Goal: Contribute content: Add original content to the website for others to see

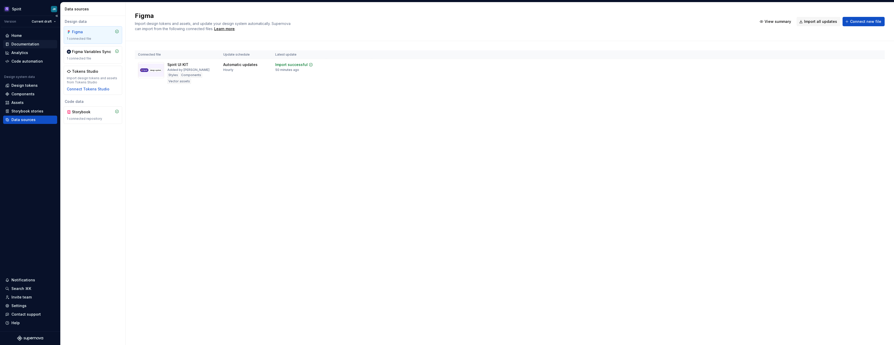
click at [24, 43] on div "Documentation" at bounding box center [25, 44] width 28 height 5
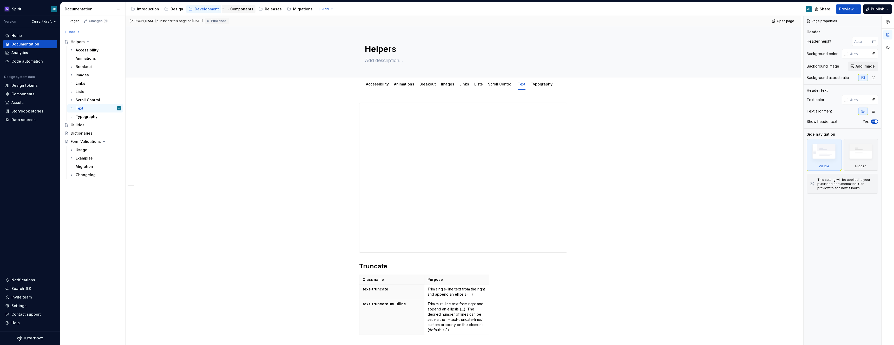
click at [242, 8] on div "Components" at bounding box center [241, 8] width 23 height 5
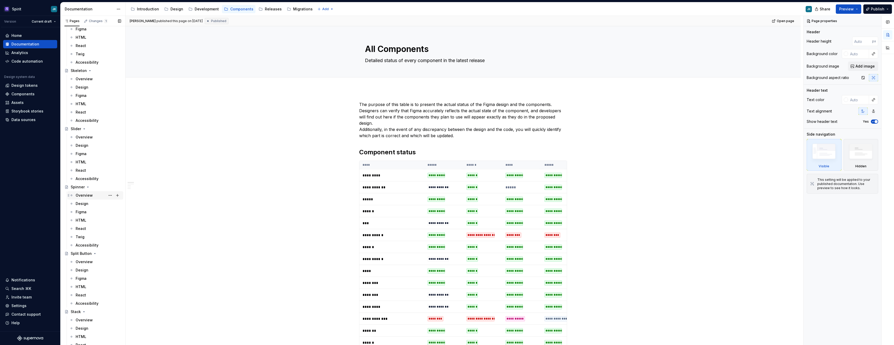
scroll to position [2331, 0]
click at [89, 71] on icon "Page tree" at bounding box center [89, 71] width 1 height 1
click at [90, 71] on icon "Page tree" at bounding box center [90, 71] width 1 height 1
click at [107, 70] on button "Page tree" at bounding box center [110, 71] width 7 height 7
click at [115, 89] on div "Duplicate page" at bounding box center [138, 88] width 51 height 5
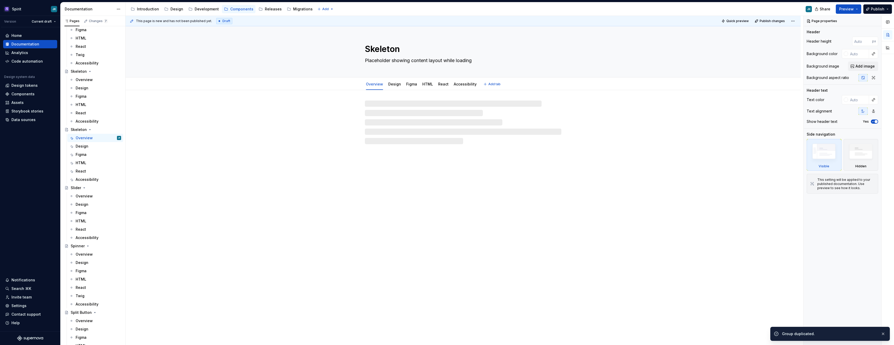
click at [387, 48] on textarea "Skeleton" at bounding box center [462, 49] width 196 height 12
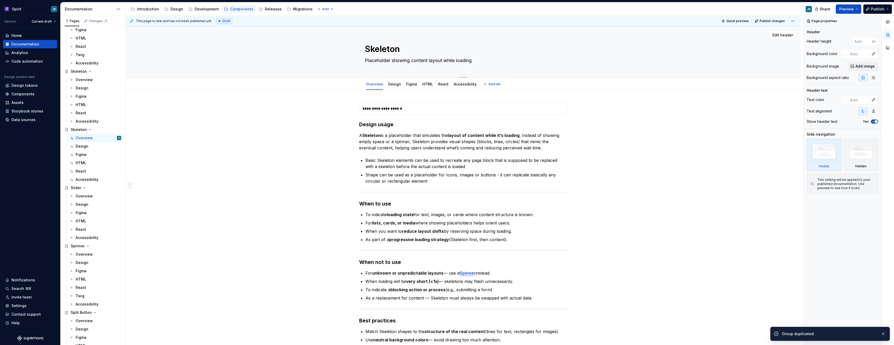
type textarea "*"
type textarea "S"
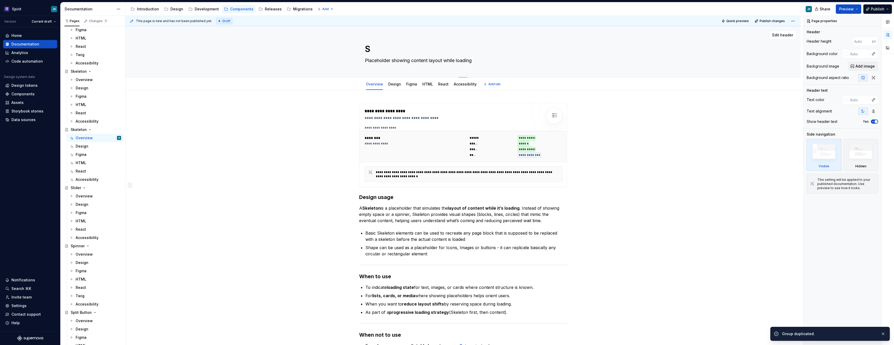
type textarea "*"
type textarea "Sk"
type textarea "*"
type textarea "Ski"
type textarea "*"
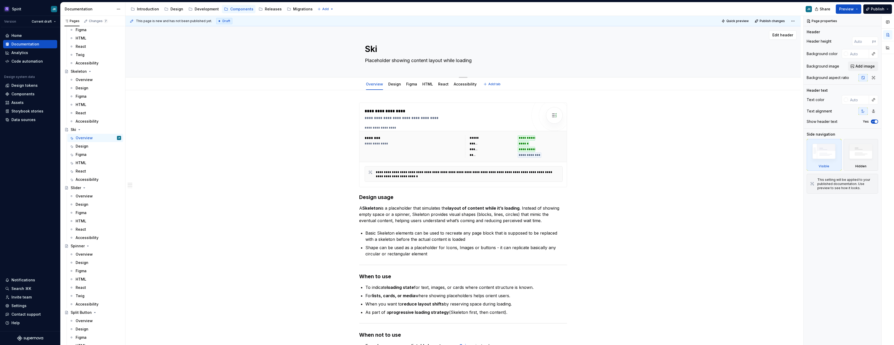
type textarea "Skip"
type textarea "*"
type textarea "SkipL"
type textarea "*"
type textarea "SkipLi"
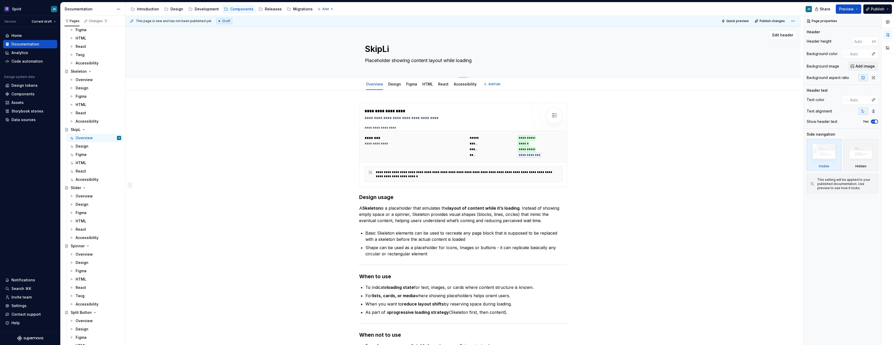
type textarea "*"
type textarea "SkipLin"
type textarea "*"
type textarea "SkipLink"
type textarea "*"
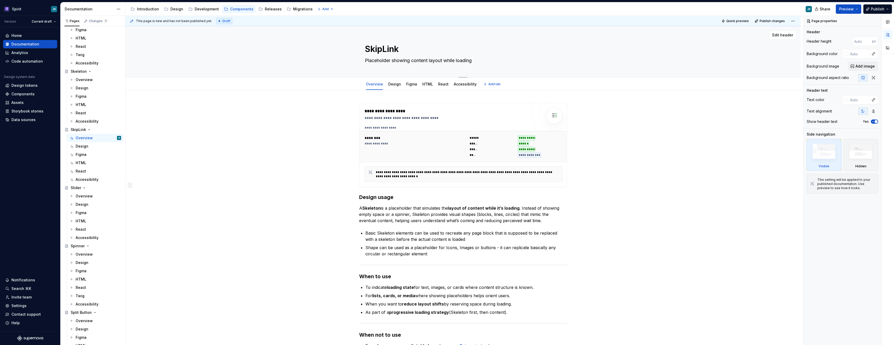
click at [380, 48] on textarea "SkipLink" at bounding box center [462, 49] width 196 height 12
type textarea "Skip Link"
type textarea "*"
type textarea "Skip Link"
click at [400, 61] on textarea "Placeholder showing content layout while loading" at bounding box center [462, 60] width 196 height 8
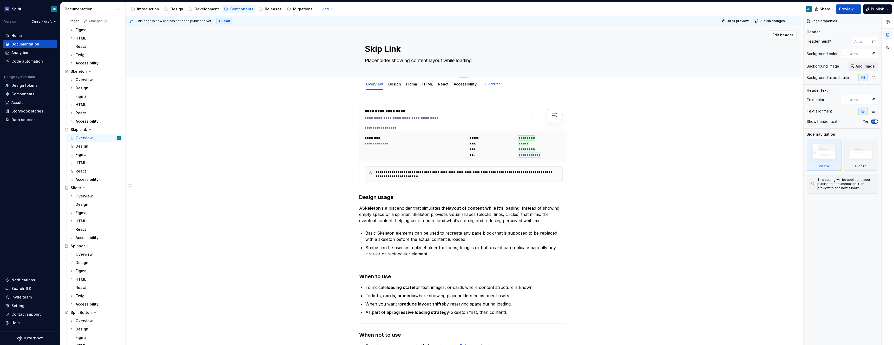
click at [400, 61] on textarea "Placeholder showing content layout while loading" at bounding box center [462, 60] width 196 height 8
type textarea "*"
paste textarea "Enables users to skip directly to primary content in any component."
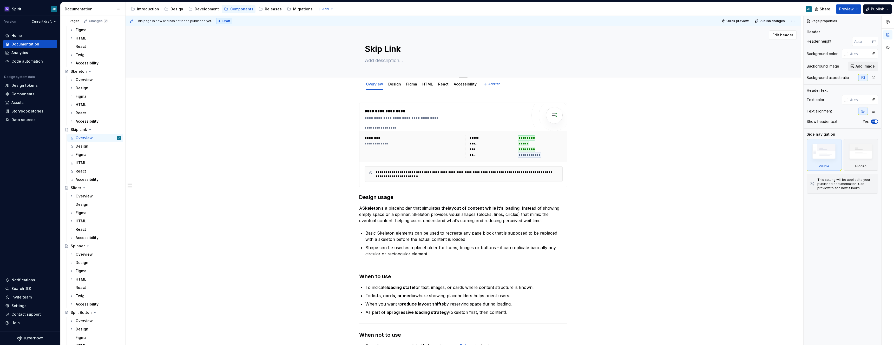
type textarea "*"
type textarea "Enables users to skip directly to primary content in any component."
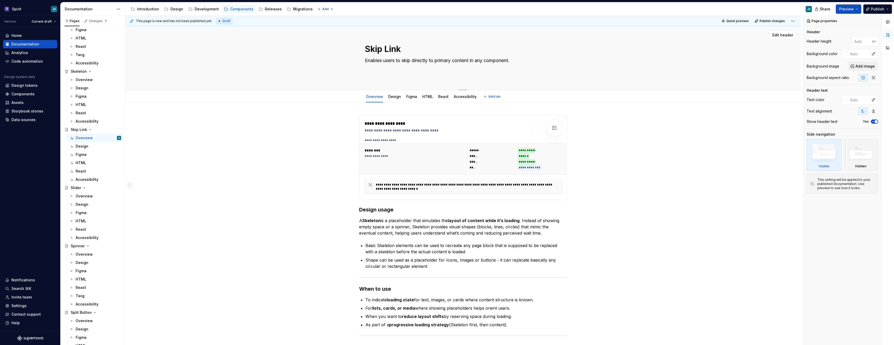
type textarea "*"
type textarea "Enables users to skip directly to primary content in any component."
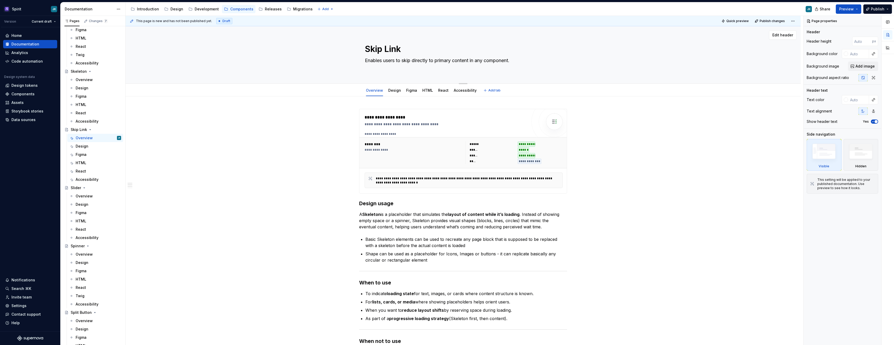
type textarea "*"
type textarea "Enables users to skip directly to primary content in any component."
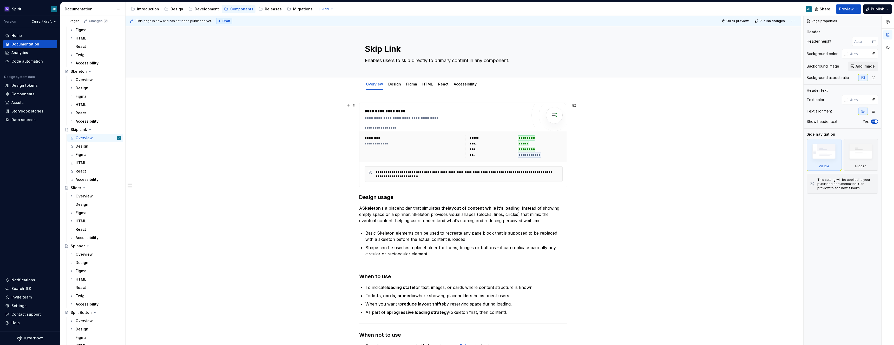
type textarea "*"
type textarea "Enables users to skip directly to primary content in any component."
click at [387, 157] on div "**********" at bounding box center [412, 146] width 97 height 22
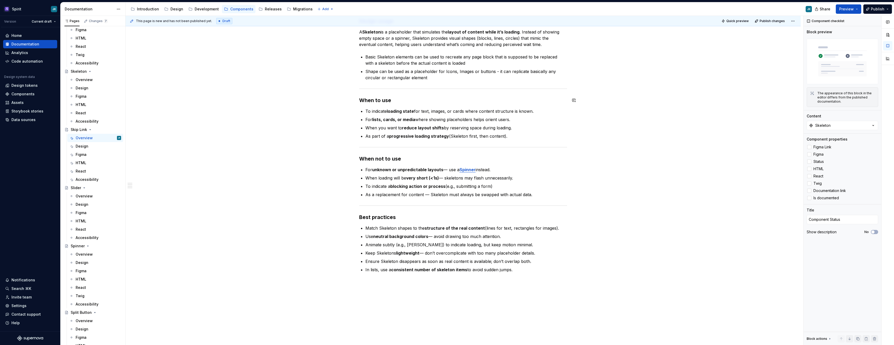
scroll to position [226, 0]
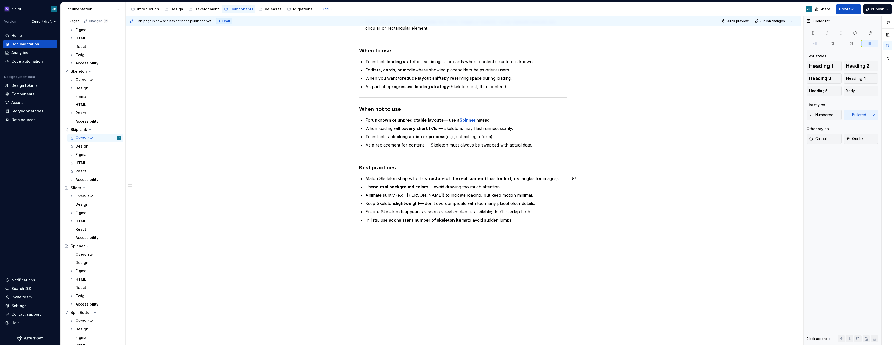
click at [517, 222] on p "In lists, use a consistent number of skeleton items to avoid sudden jumps." at bounding box center [466, 220] width 202 height 6
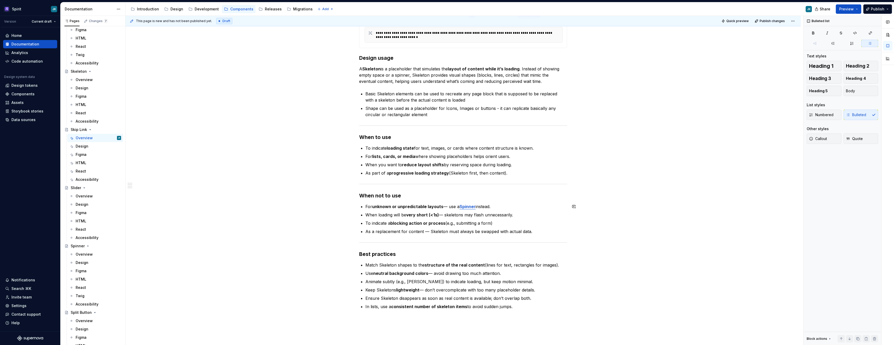
scroll to position [66, 0]
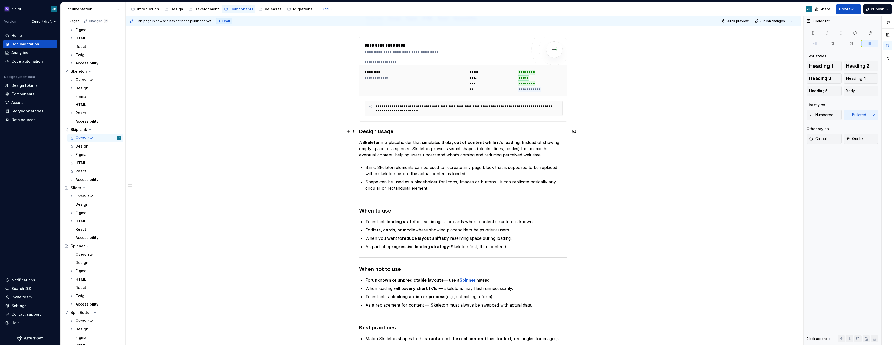
click at [361, 132] on strong "Design usage" at bounding box center [376, 131] width 34 height 6
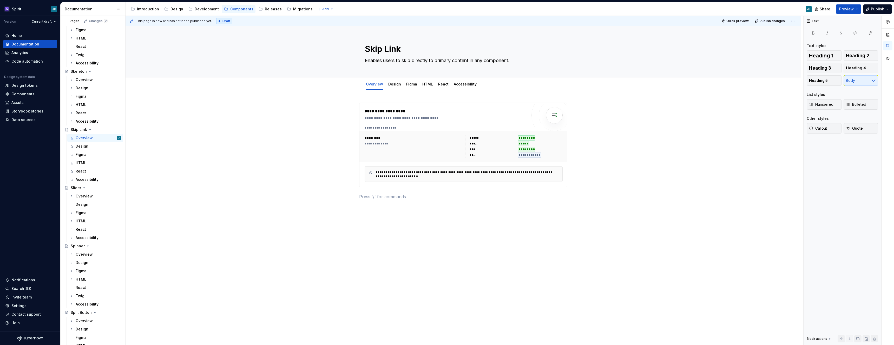
scroll to position [0, 0]
click at [456, 135] on div "********" at bounding box center [412, 137] width 97 height 5
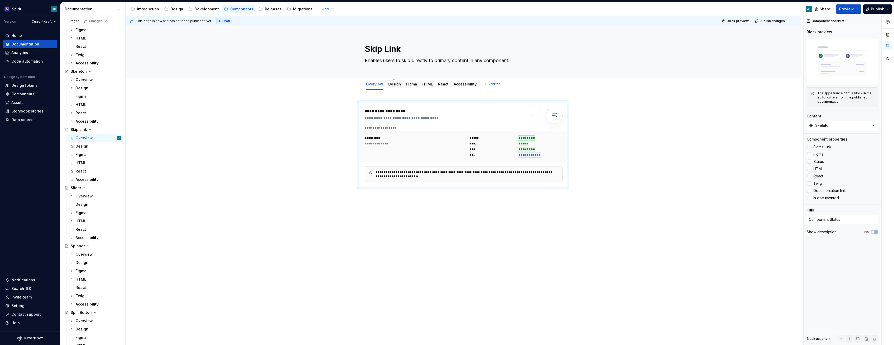
click at [394, 85] on link "Design" at bounding box center [394, 84] width 13 height 4
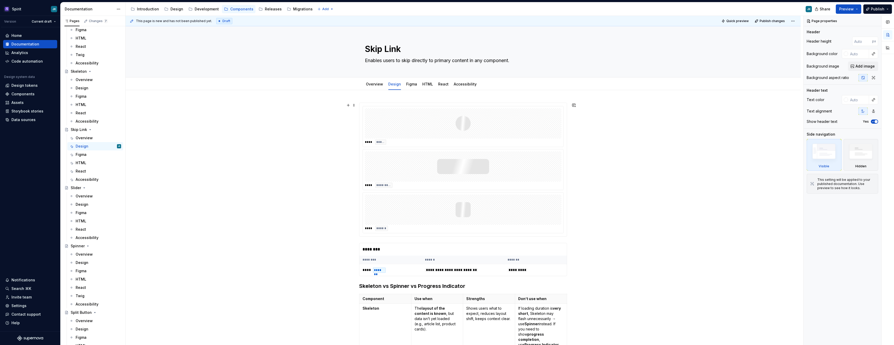
click at [590, 197] on div "**********" at bounding box center [462, 308] width 675 height 437
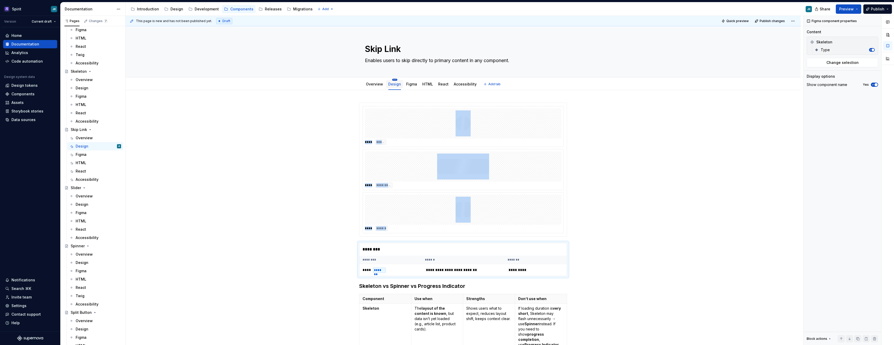
click at [394, 79] on html "Spirit JK Version Current draft Home Documentation Analytics Code automation De…" at bounding box center [447, 172] width 894 height 345
type textarea "*"
click at [600, 188] on html "Spirit JK Version Current draft Home Documentation Analytics Code automation De…" at bounding box center [447, 172] width 894 height 345
click at [582, 194] on div "**********" at bounding box center [462, 308] width 675 height 437
click at [576, 193] on div "**********" at bounding box center [462, 308] width 675 height 437
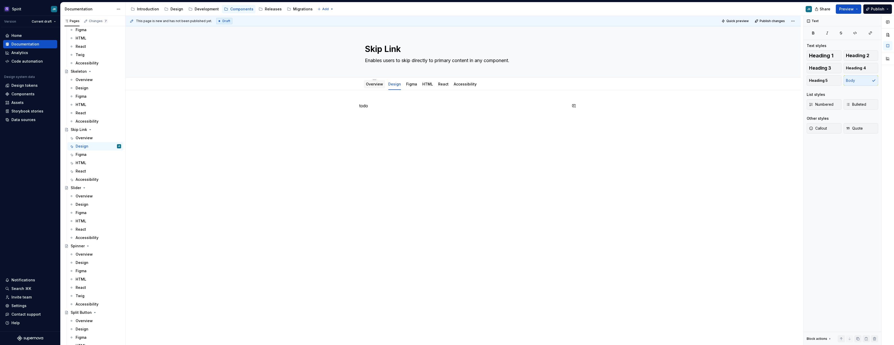
click at [373, 84] on link "Overview" at bounding box center [374, 84] width 17 height 4
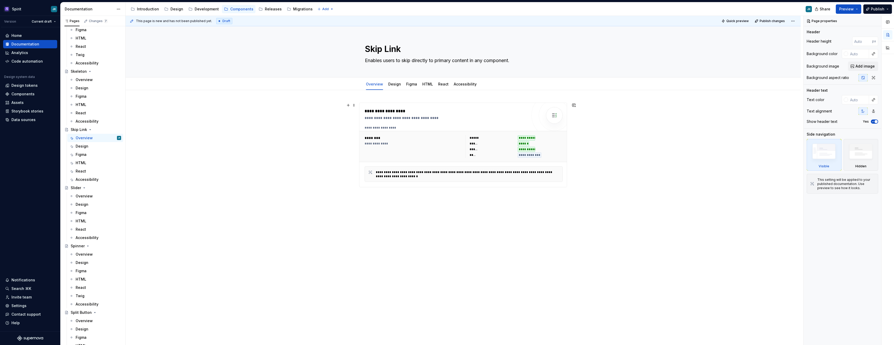
click at [400, 187] on div "**********" at bounding box center [463, 145] width 208 height 85
type textarea "*"
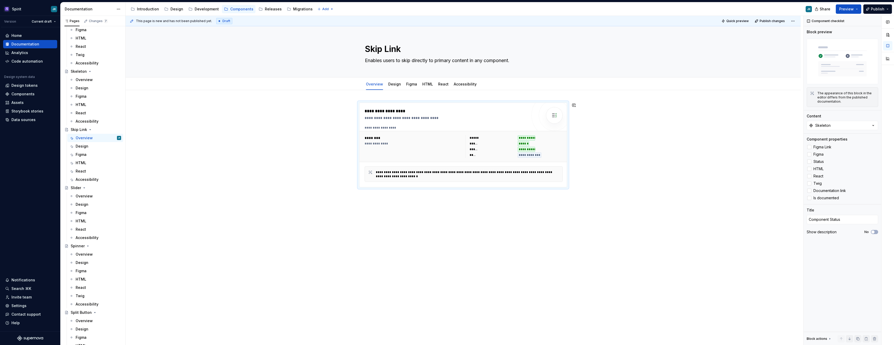
click at [398, 197] on p at bounding box center [463, 197] width 208 height 6
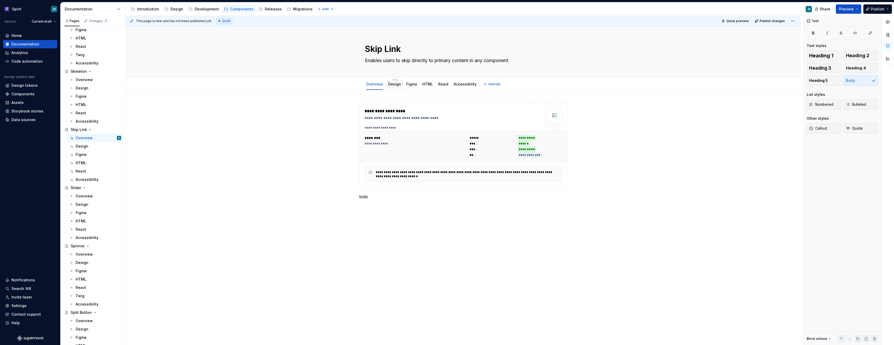
click at [387, 85] on div "Design" at bounding box center [394, 84] width 17 height 8
click at [391, 86] on link "Design" at bounding box center [394, 84] width 13 height 4
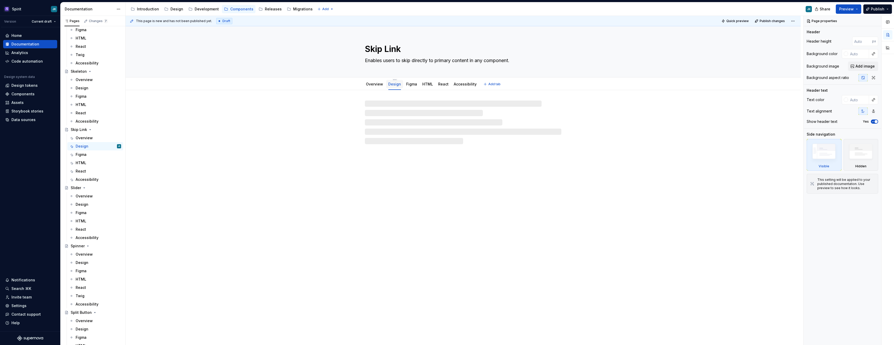
click at [396, 84] on link "Design" at bounding box center [394, 84] width 13 height 4
click at [410, 87] on div "Figma" at bounding box center [411, 84] width 11 height 6
click at [411, 87] on div "Figma" at bounding box center [411, 84] width 11 height 5
click at [410, 85] on link "Figma" at bounding box center [411, 84] width 11 height 4
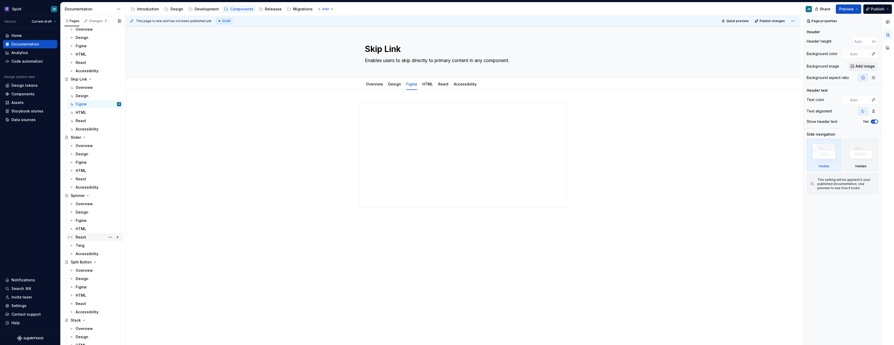
scroll to position [2379, 0]
click at [107, 106] on button "Page tree" at bounding box center [110, 106] width 7 height 7
click at [131, 174] on div "Delete tab" at bounding box center [138, 172] width 51 height 5
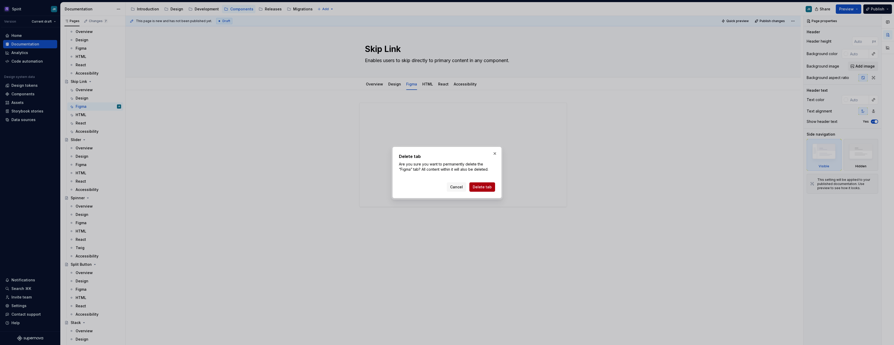
click at [487, 186] on span "Delete tab" at bounding box center [482, 186] width 19 height 5
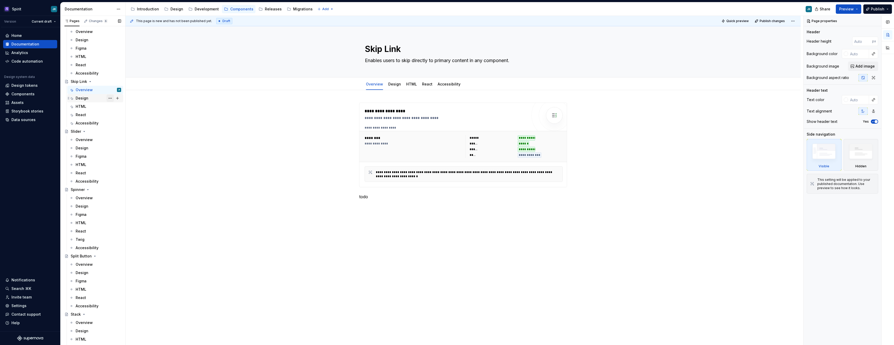
click at [109, 99] on button "Page tree" at bounding box center [110, 98] width 7 height 7
click at [132, 166] on div "Delete tab" at bounding box center [138, 164] width 51 height 5
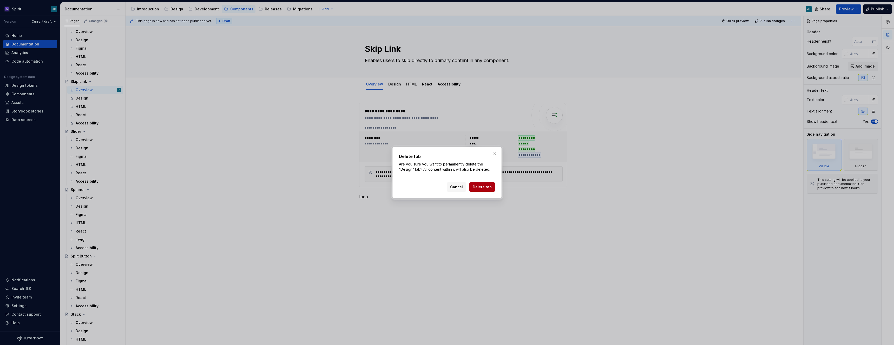
click at [483, 187] on span "Delete tab" at bounding box center [482, 186] width 19 height 5
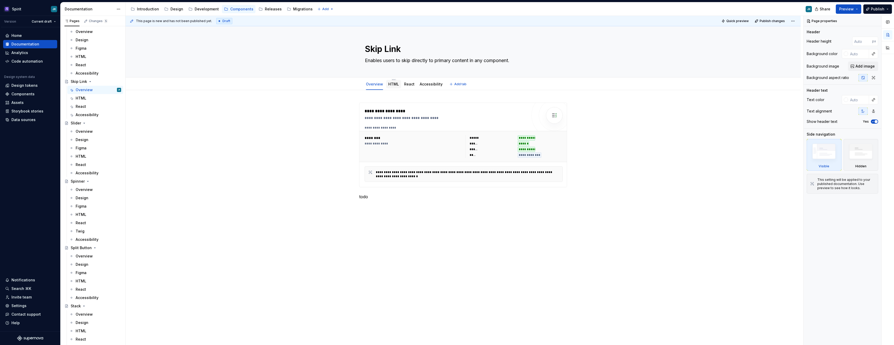
click at [393, 85] on link "HTML" at bounding box center [393, 84] width 11 height 4
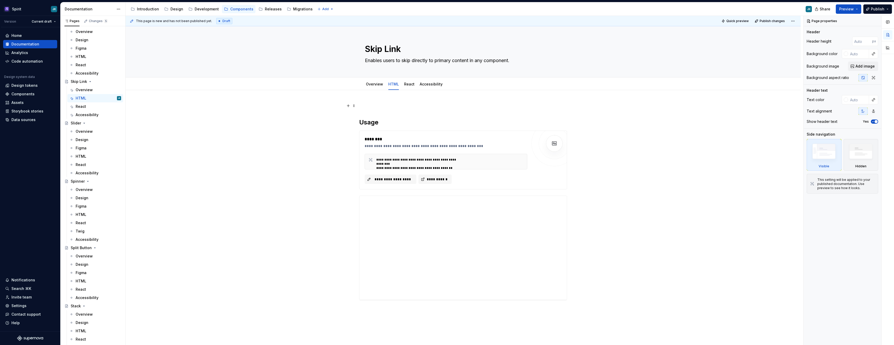
type textarea "*"
click at [421, 140] on div "********" at bounding box center [445, 139] width 163 height 6
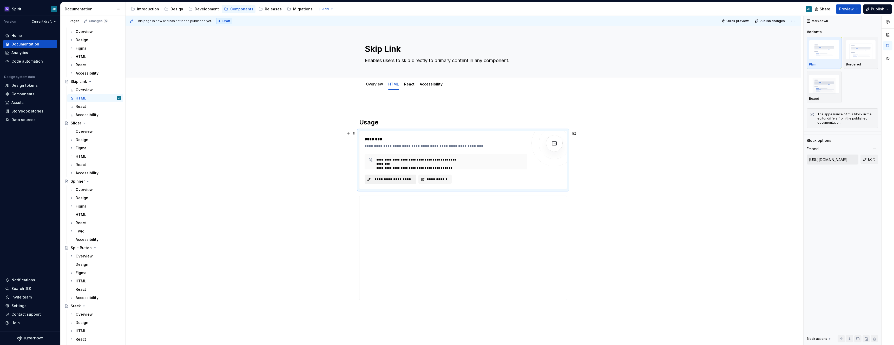
click at [398, 182] on button "**********" at bounding box center [390, 179] width 52 height 9
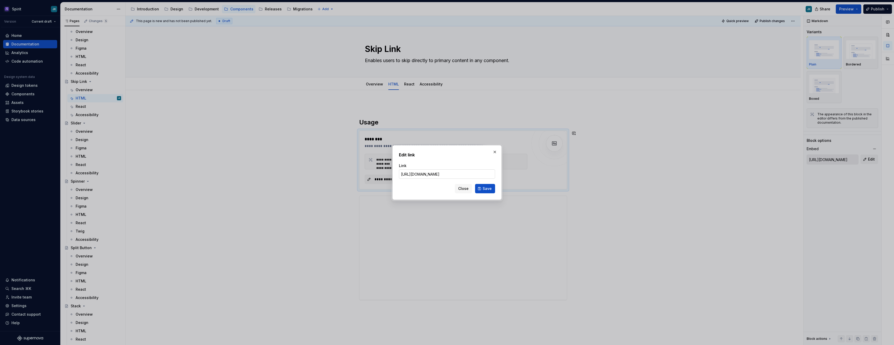
click at [484, 176] on input "[URL][DOMAIN_NAME]" at bounding box center [447, 173] width 96 height 9
type input "[URL][DOMAIN_NAME]"
click at [484, 187] on span "Save" at bounding box center [486, 188] width 9 height 5
type input "[URL][DOMAIN_NAME]"
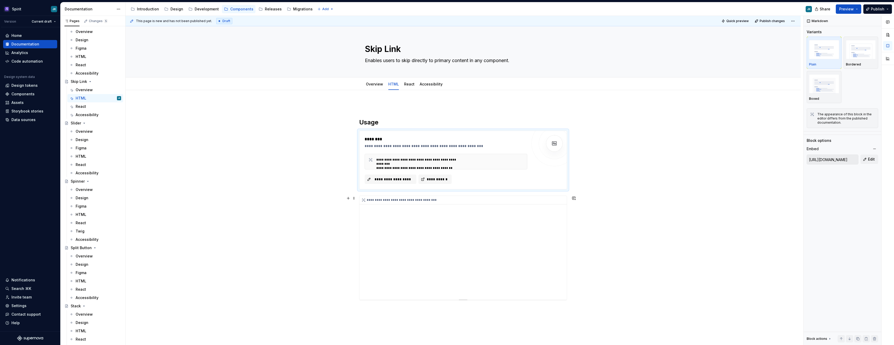
click at [451, 224] on div "**********" at bounding box center [462, 248] width 207 height 104
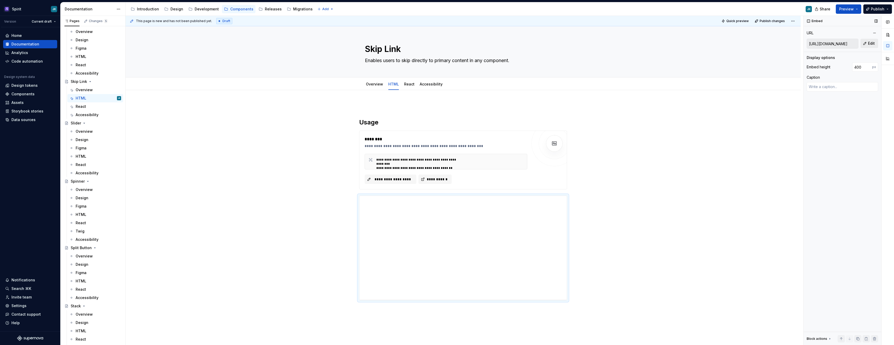
click at [864, 43] on button "Edit" at bounding box center [869, 43] width 18 height 9
type textarea "*"
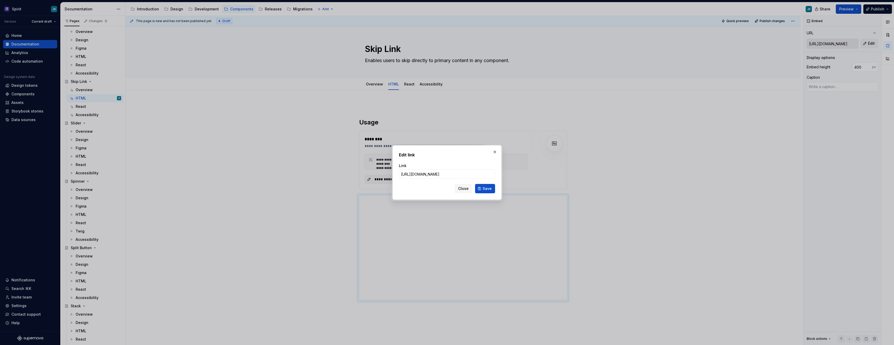
scroll to position [0, 57]
type input "[URL][DOMAIN_NAME]"
click at [485, 186] on span "Save" at bounding box center [486, 188] width 9 height 5
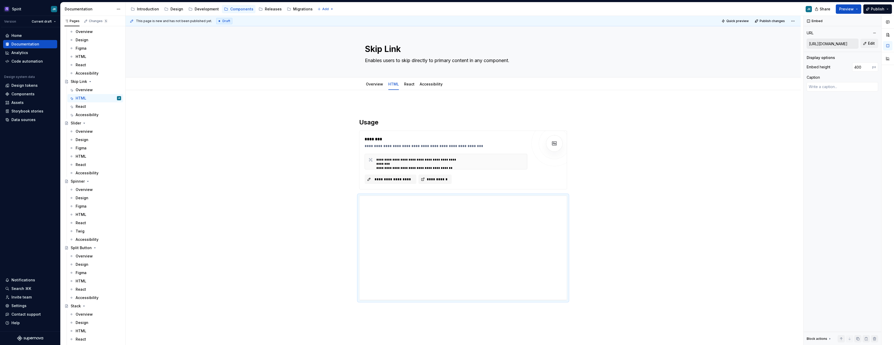
type textarea "*"
type input "[URL][DOMAIN_NAME]"
click at [405, 86] on link "React" at bounding box center [409, 84] width 10 height 4
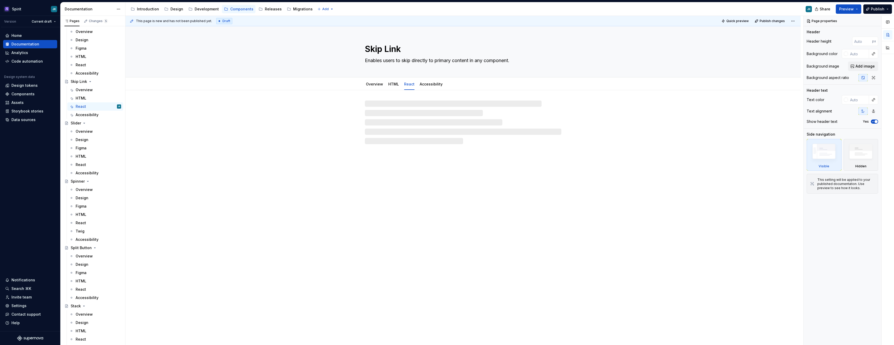
type textarea "*"
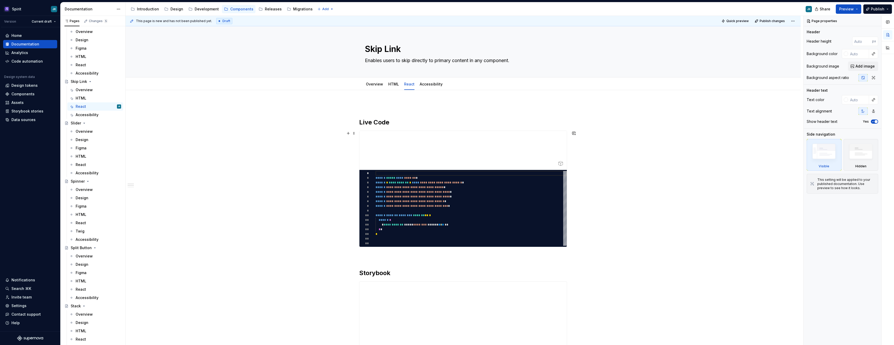
click at [491, 140] on div at bounding box center [462, 150] width 207 height 39
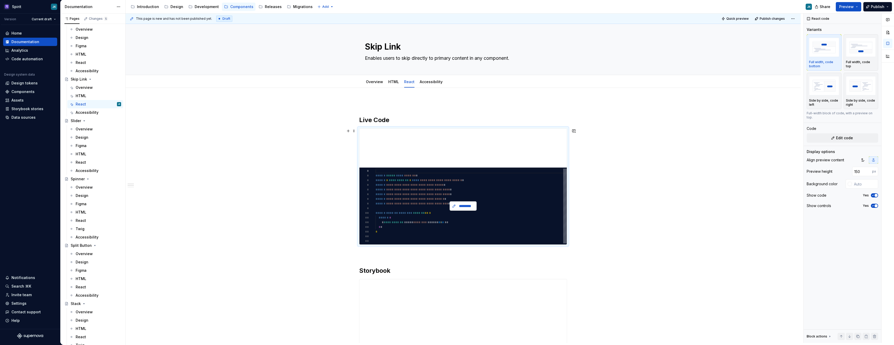
click at [462, 207] on span "*********" at bounding box center [465, 205] width 16 height 5
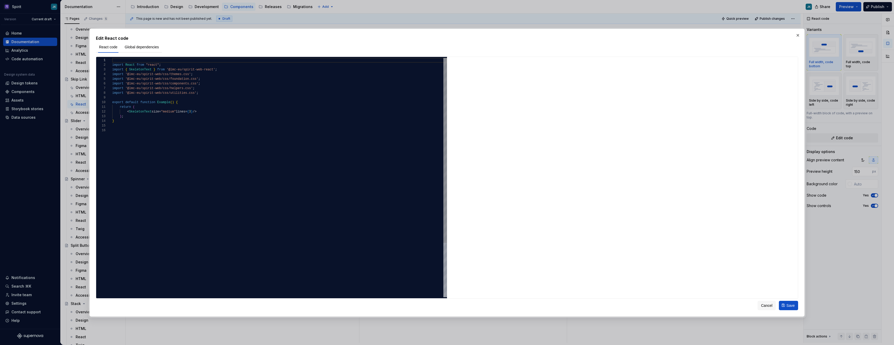
click at [140, 70] on div "import React from "react" ; import { SkeletonText } from '@lmc-eu/spirit-web-re…" at bounding box center [279, 212] width 335 height 309
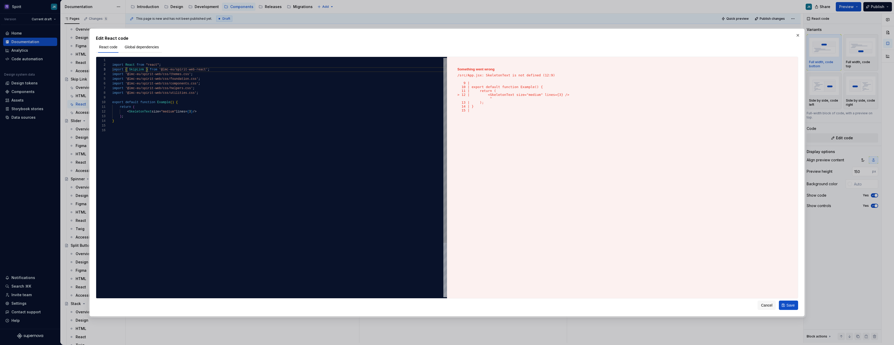
click at [138, 70] on div "import React from "react" ; import { SkipLink } from '@lmc-eu/spirit-web-react'…" at bounding box center [279, 212] width 335 height 309
click at [139, 111] on div "import React from "react" ; import { SkipLink } from '@lmc-eu/spirit-web-react'…" at bounding box center [279, 212] width 335 height 309
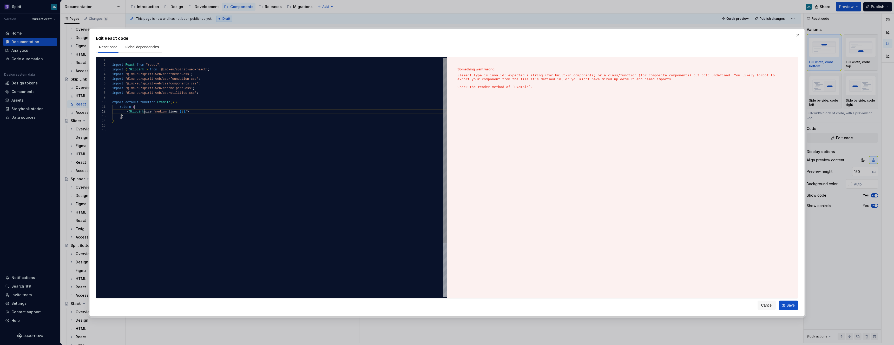
click at [146, 111] on div "import React from "react" ; import { SkipLink } from '@lmc-eu/spirit-web-react'…" at bounding box center [279, 212] width 335 height 309
click at [189, 112] on div "import React from "react" ; import { SkipLink } from '@lmc-eu/spirit-web-react'…" at bounding box center [279, 212] width 335 height 309
click at [163, 111] on div "import React from "react" ; import { SkipLink } from '@lmc-eu/spirit-web-react'…" at bounding box center [279, 212] width 335 height 309
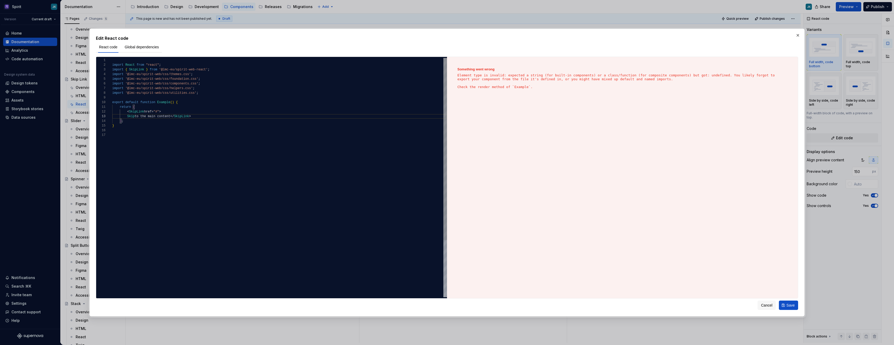
click at [172, 116] on div "import React from "react" ; import { SkipLink } from '@lmc-eu/spirit-web-react'…" at bounding box center [279, 215] width 335 height 314
click at [212, 114] on div "import React from "react" ; import { SkipLink } from '@lmc-eu/spirit-web-react'…" at bounding box center [279, 217] width 335 height 319
click at [198, 109] on div "import React from "react" ; import { SkipLink } from '@lmc-eu/spirit-web-react'…" at bounding box center [279, 217] width 335 height 319
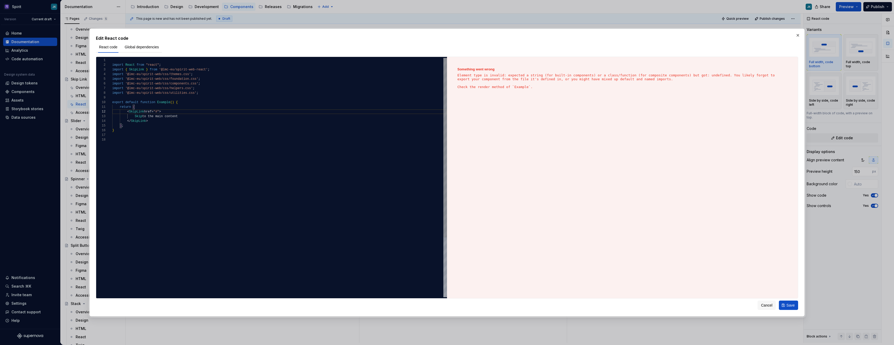
scroll to position [0, 23]
click at [189, 111] on div "import React from "react" ; import { SkipLink } from '@lmc-eu/spirit-web-react'…" at bounding box center [279, 217] width 335 height 319
type textarea "**********"
click at [785, 303] on button "Save" at bounding box center [788, 305] width 19 height 9
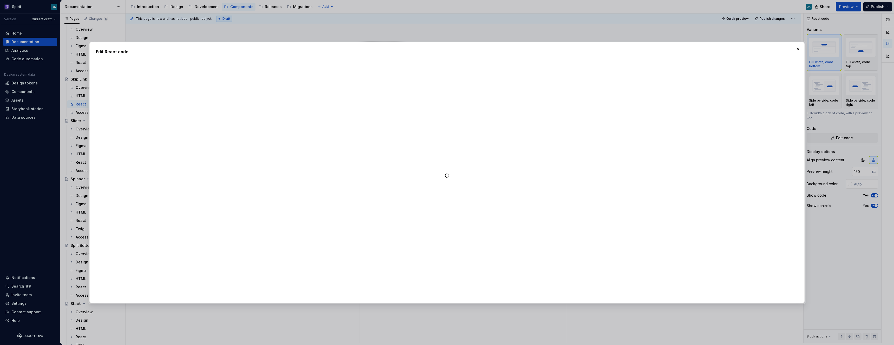
type textarea "*"
type textarea "**********"
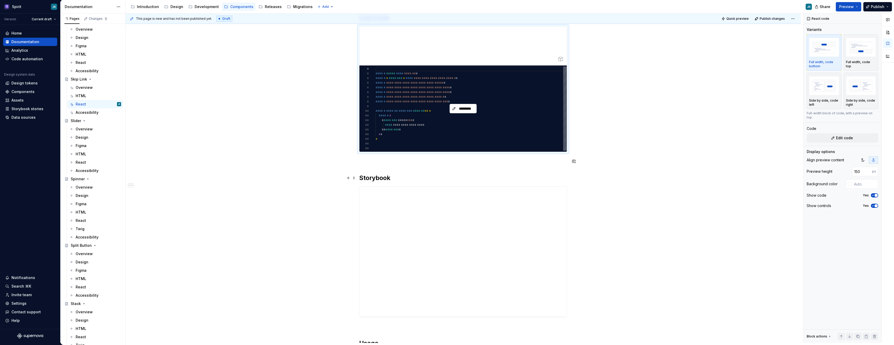
scroll to position [151, 0]
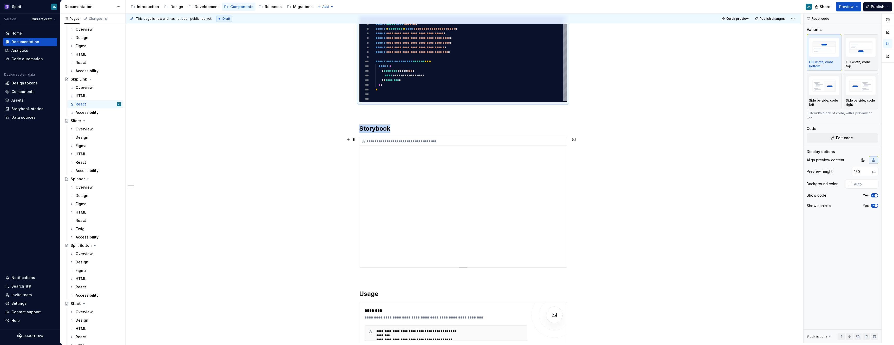
click at [474, 181] on div "**********" at bounding box center [462, 202] width 207 height 130
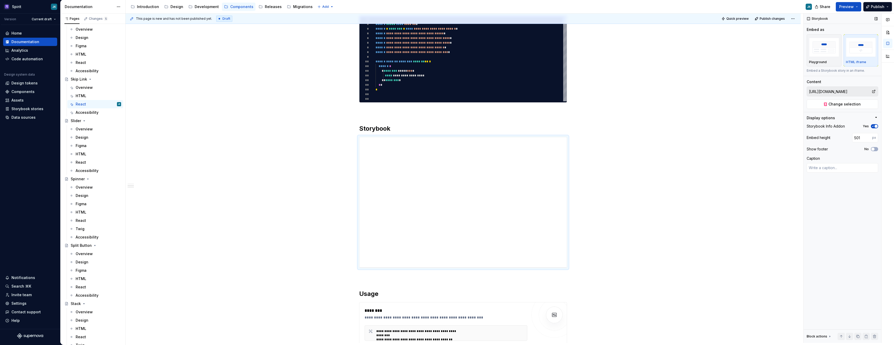
click at [857, 92] on input "[URL][DOMAIN_NAME]" at bounding box center [839, 91] width 65 height 9
click at [444, 184] on div "**********" at bounding box center [462, 202] width 207 height 130
click at [851, 103] on span "Change selection" at bounding box center [844, 104] width 32 height 5
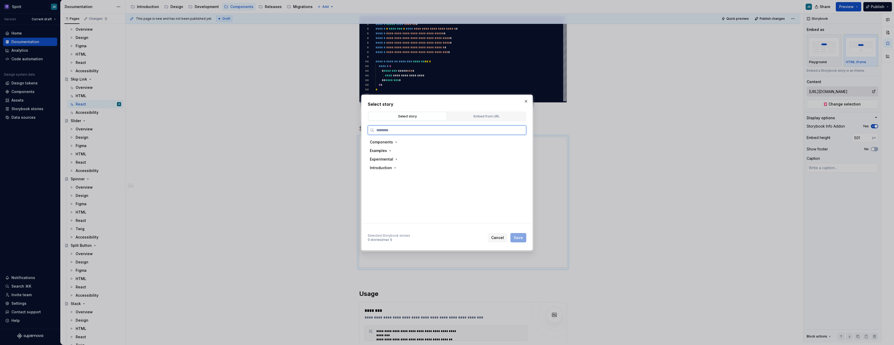
type textarea "*"
click at [397, 142] on icon "button" at bounding box center [396, 142] width 4 height 4
click at [481, 114] on div "Embed from URL" at bounding box center [486, 116] width 75 height 5
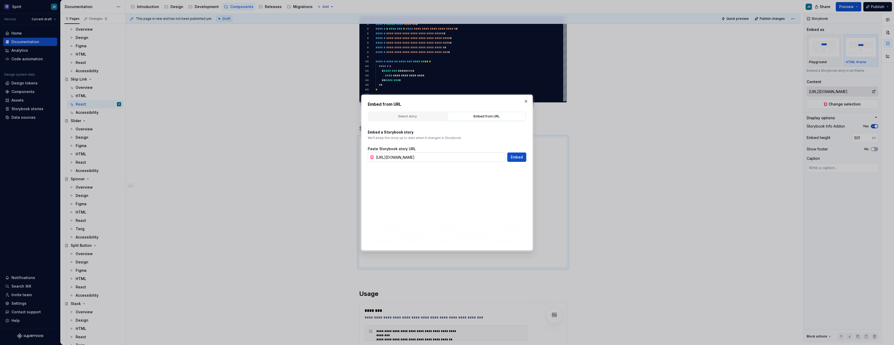
click at [482, 160] on input "[URL][DOMAIN_NAME]" at bounding box center [439, 156] width 131 height 9
click at [498, 160] on input "[URL][DOMAIN_NAME]" at bounding box center [439, 156] width 131 height 9
click at [490, 158] on input "[URL][DOMAIN_NAME]" at bounding box center [439, 156] width 131 height 9
click at [487, 156] on input "[URL][DOMAIN_NAME]" at bounding box center [439, 156] width 131 height 9
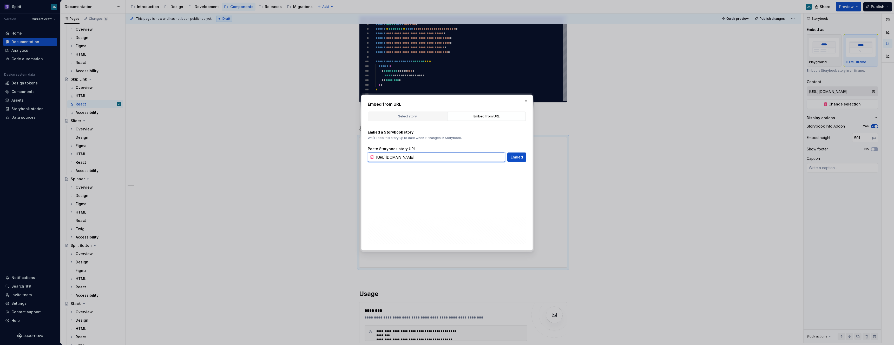
type input "[URL][DOMAIN_NAME]"
click at [514, 159] on span "Embed" at bounding box center [516, 157] width 12 height 5
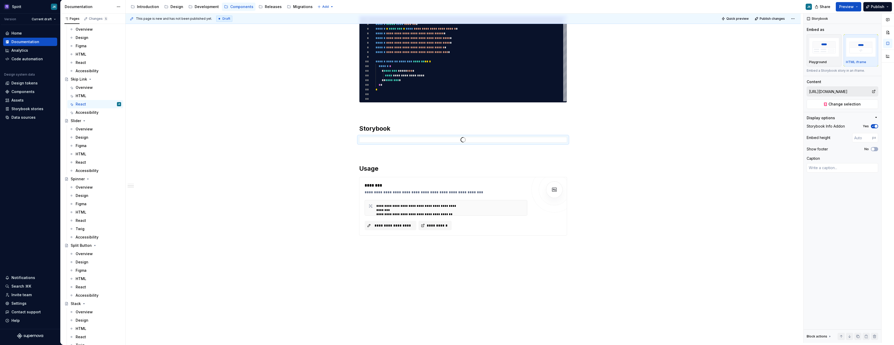
type textarea "*"
type input "[URL][DOMAIN_NAME]"
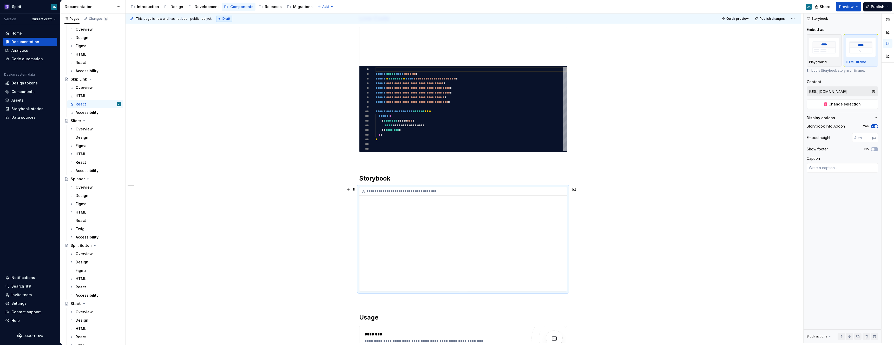
scroll to position [98, 0]
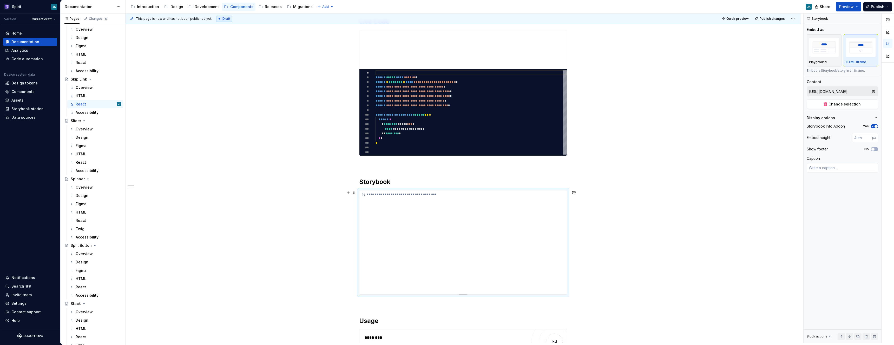
type textarea "*"
click at [457, 211] on div "**********" at bounding box center [462, 242] width 207 height 104
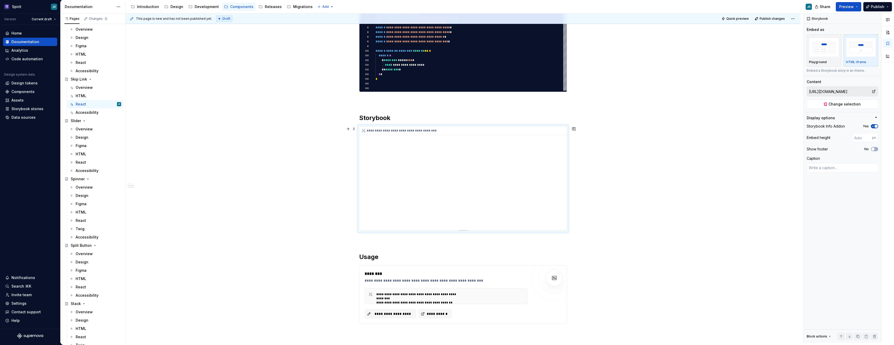
scroll to position [176, 0]
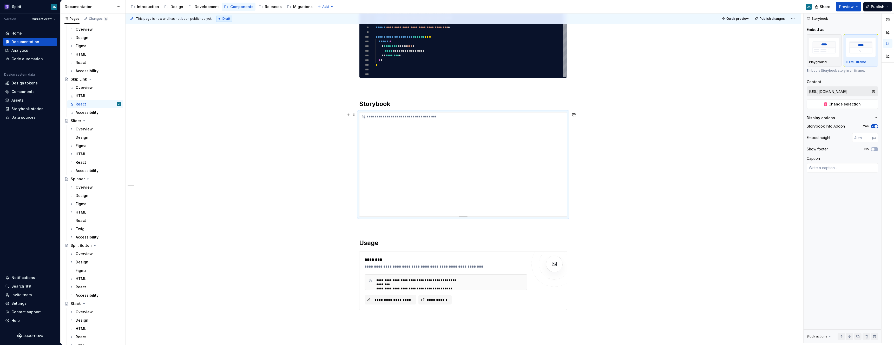
click at [566, 165] on div "**********" at bounding box center [462, 164] width 207 height 104
drag, startPoint x: 566, startPoint y: 165, endPoint x: 566, endPoint y: 173, distance: 8.3
click at [566, 173] on div "**********" at bounding box center [462, 164] width 207 height 104
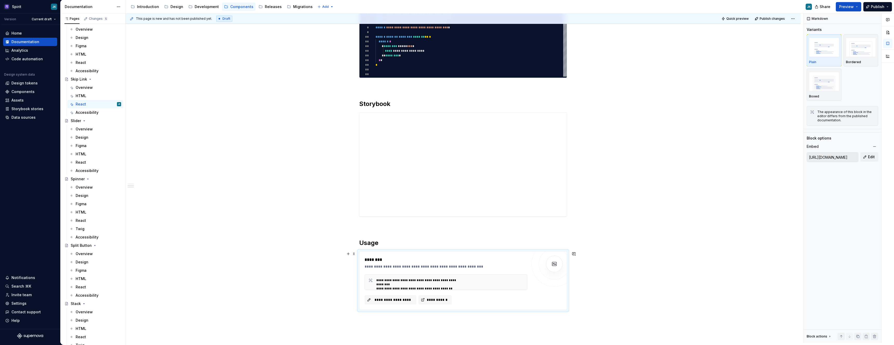
click at [490, 265] on div "**********" at bounding box center [445, 266] width 163 height 5
click at [867, 156] on button "Edit" at bounding box center [869, 156] width 18 height 9
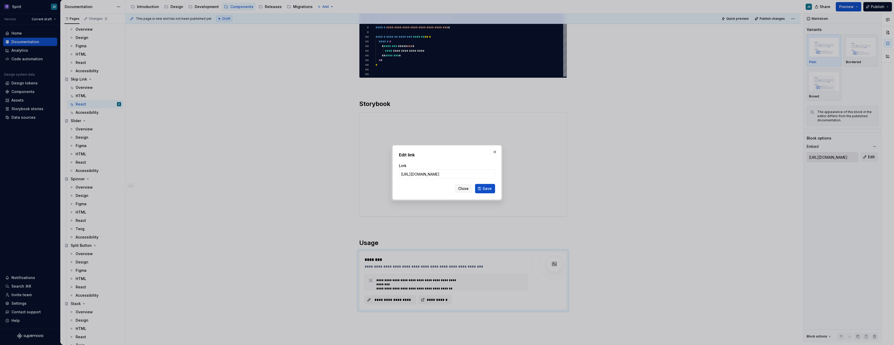
scroll to position [0, 118]
type input "[URL][DOMAIN_NAME]"
click at [476, 191] on button "Save" at bounding box center [485, 188] width 20 height 9
type input "[URL][DOMAIN_NAME]"
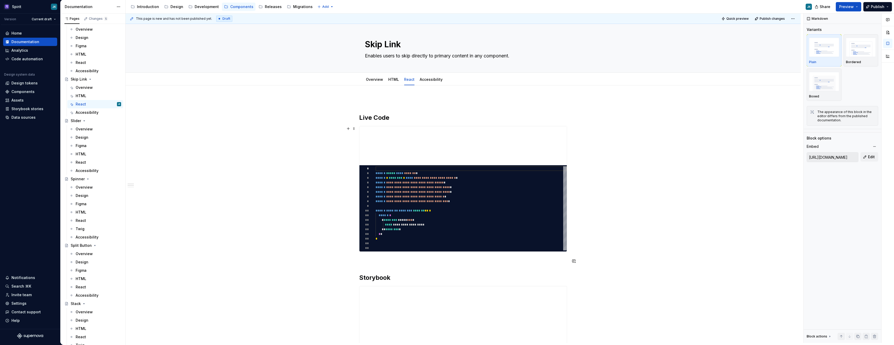
scroll to position [0, 0]
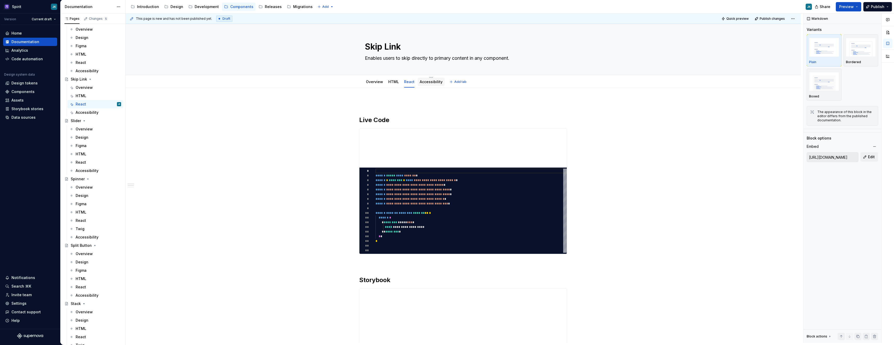
click at [432, 81] on link "Accessibility" at bounding box center [431, 81] width 23 height 4
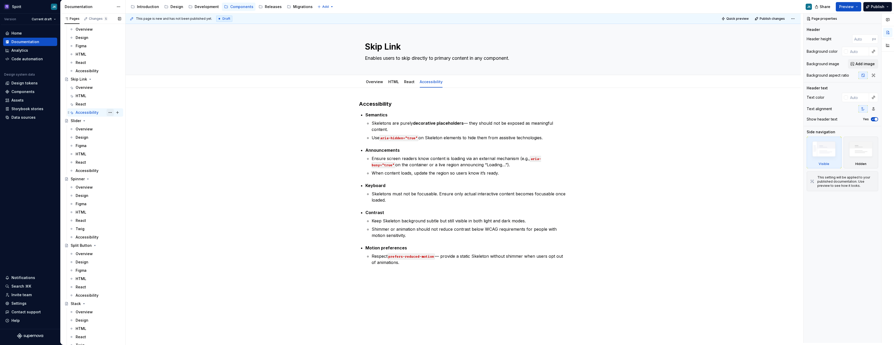
click at [109, 112] on button "Page tree" at bounding box center [110, 112] width 7 height 7
click at [125, 172] on div "Delete tab" at bounding box center [138, 170] width 51 height 5
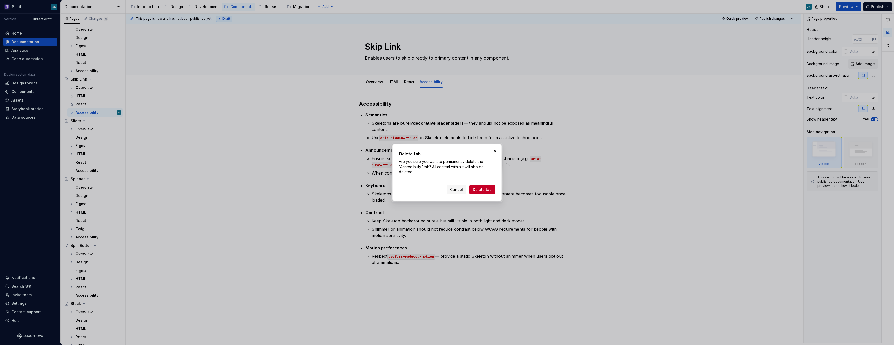
click at [487, 190] on span "Delete tab" at bounding box center [482, 189] width 19 height 5
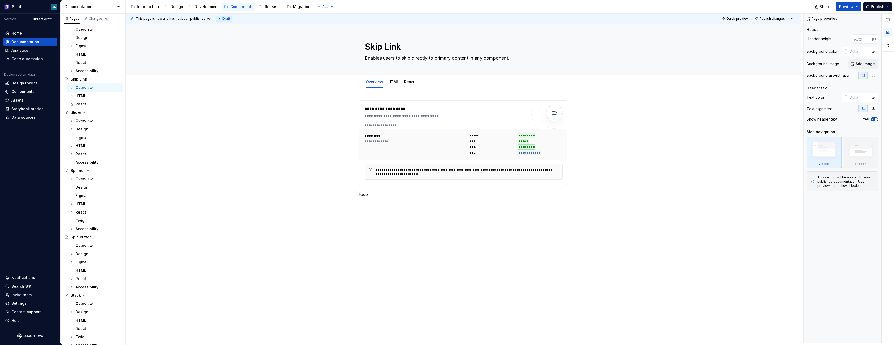
type textarea "*"
